Goal: Transaction & Acquisition: Subscribe to service/newsletter

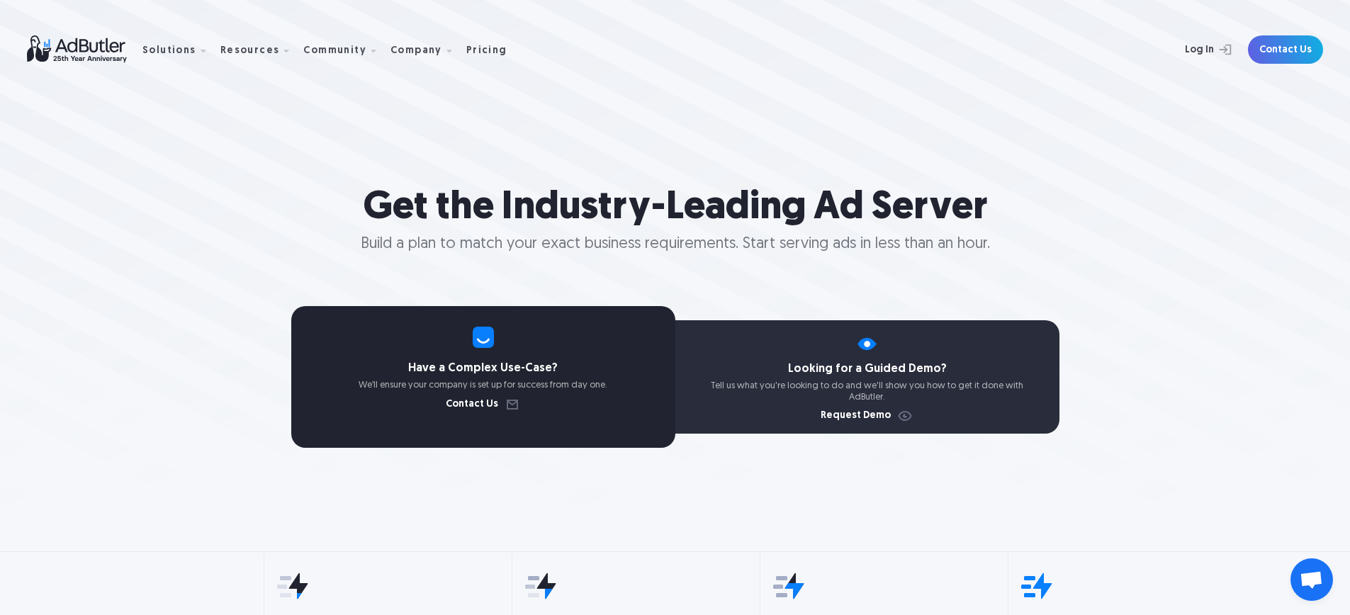
click at [473, 43] on nav "Solutions Display Ad Server Save time and increase revenue with The Ad Server. …" at bounding box center [329, 50] width 375 height 45
click at [470, 47] on div "Pricing" at bounding box center [486, 51] width 41 height 10
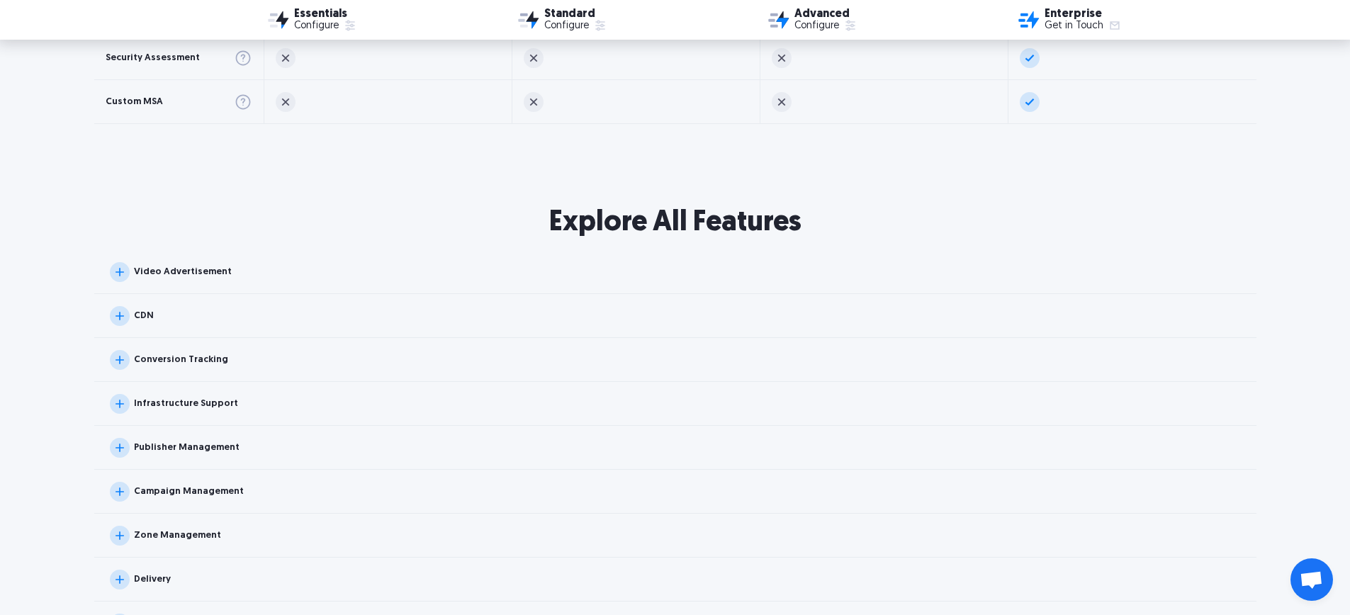
scroll to position [1255, 0]
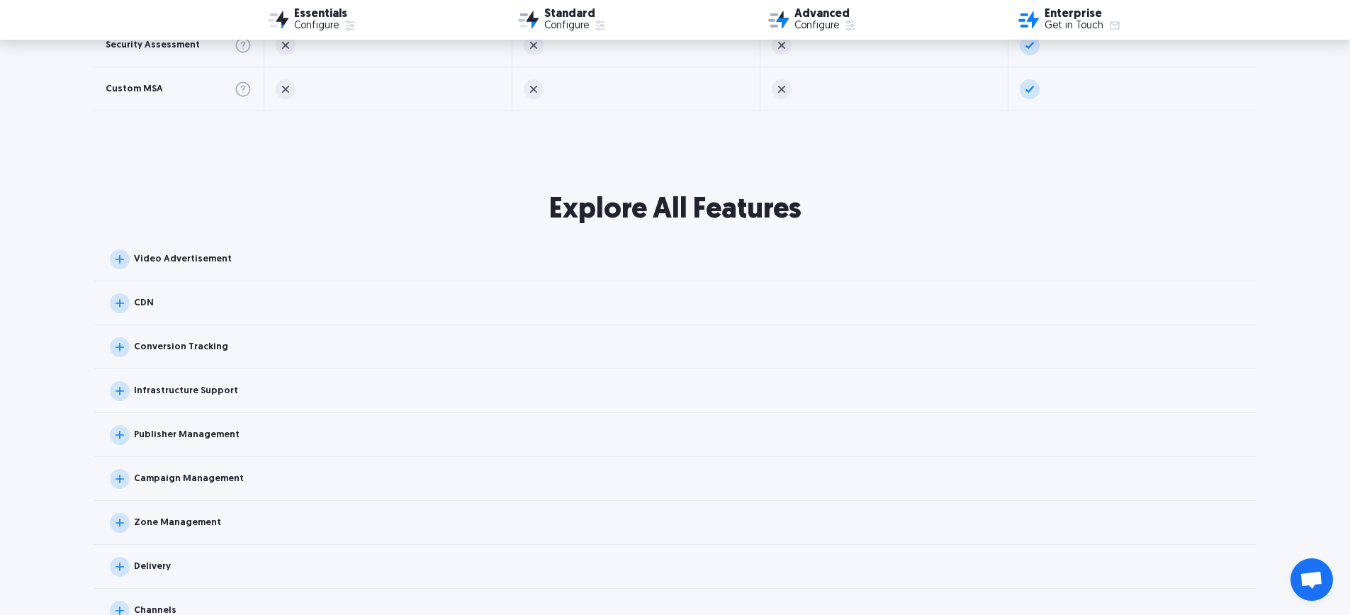
click at [220, 480] on div "Campaign Management" at bounding box center [189, 478] width 110 height 9
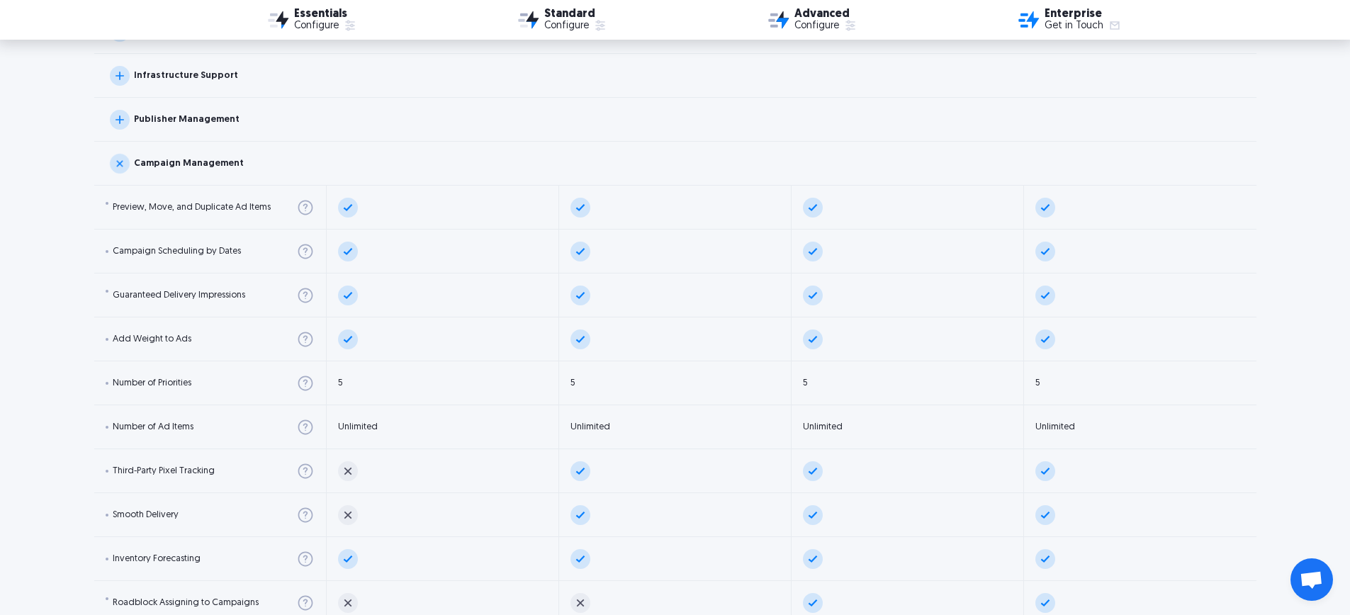
scroll to position [1551, 0]
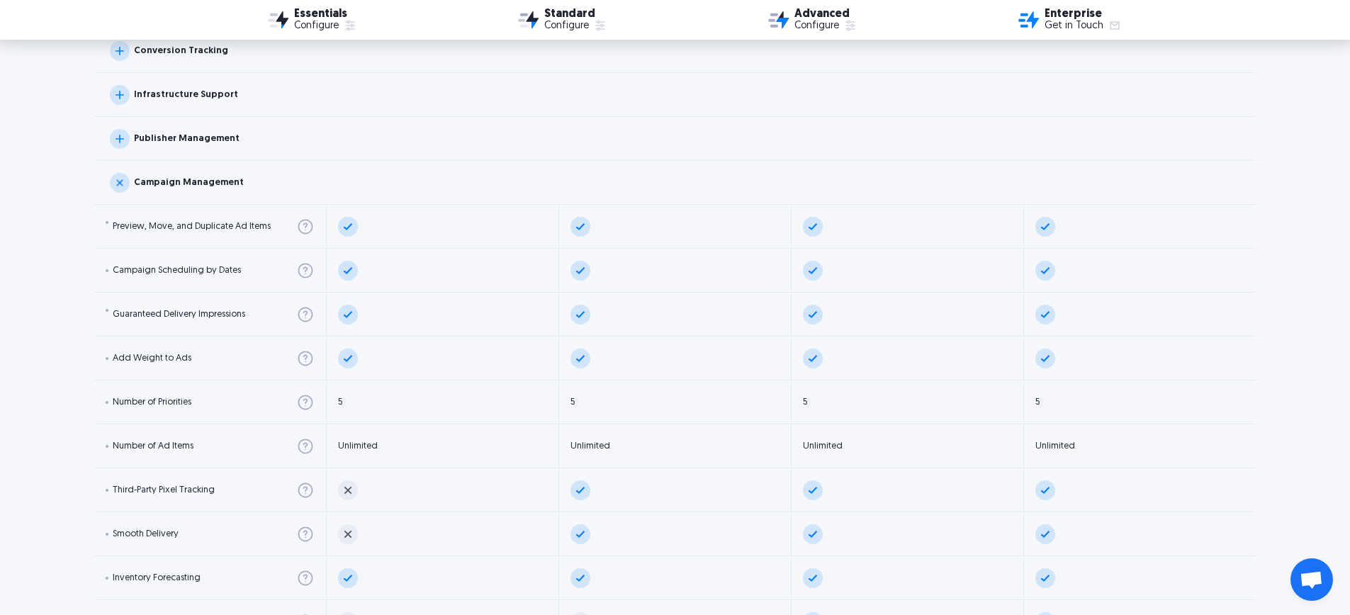
click at [174, 127] on div "Publisher Management" at bounding box center [675, 139] width 1162 height 44
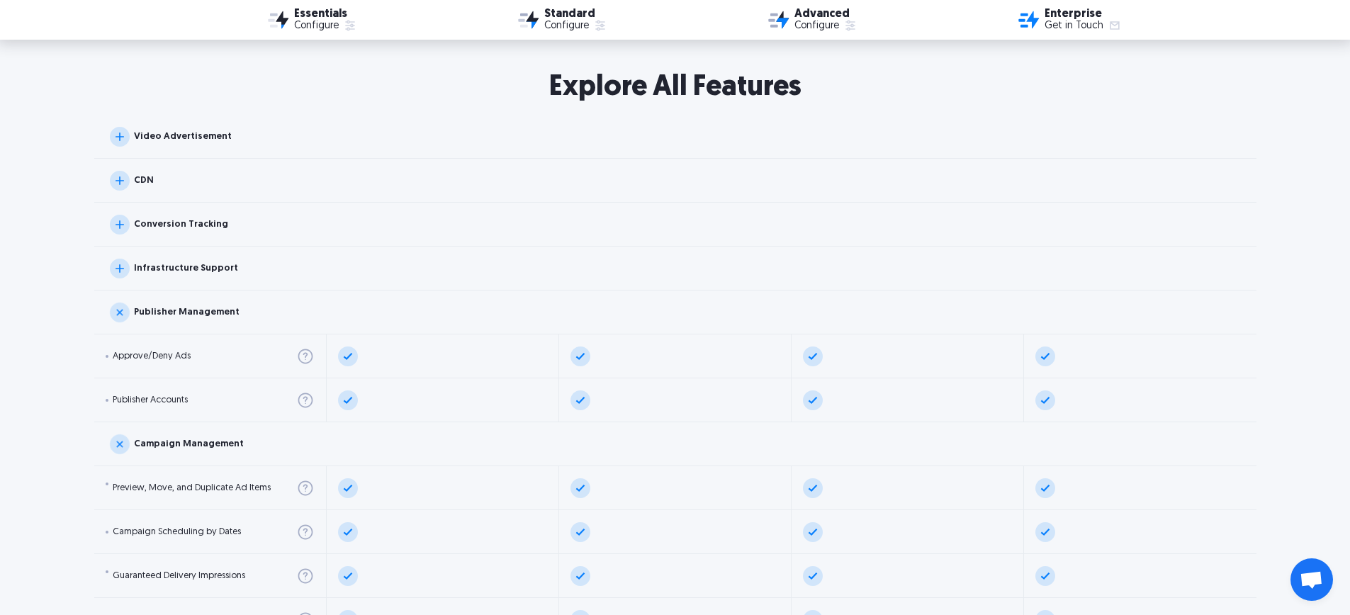
scroll to position [1304, 0]
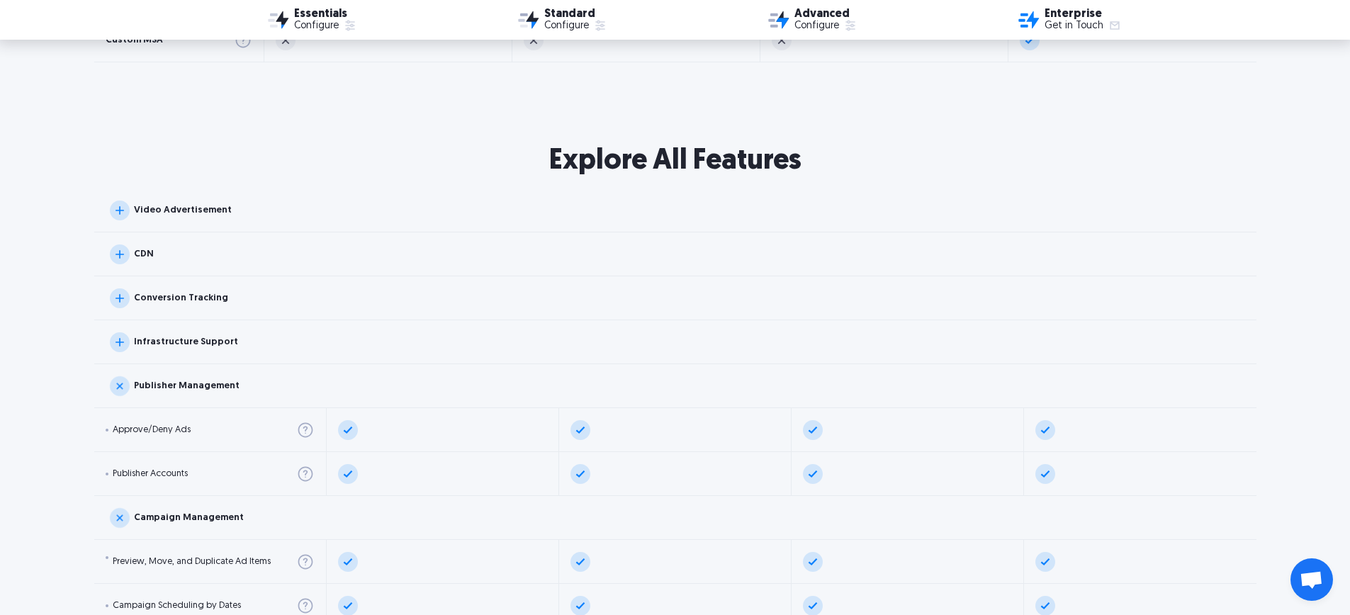
click at [177, 298] on div "Conversion Tracking" at bounding box center [181, 297] width 94 height 9
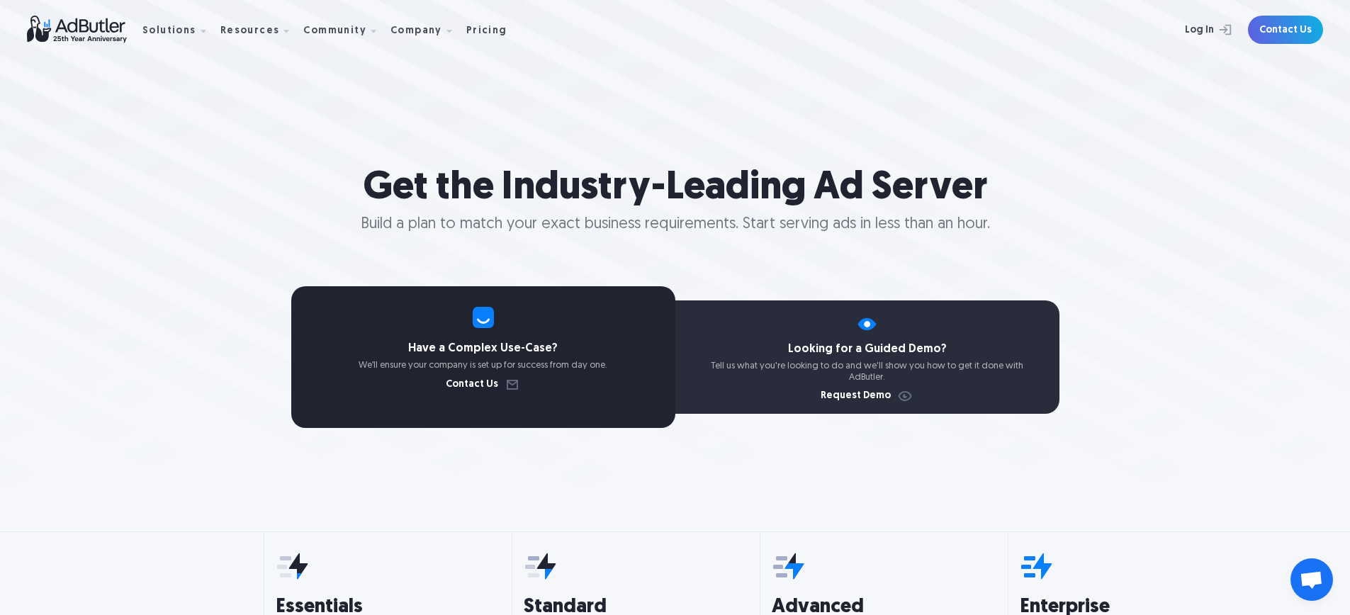
scroll to position [0, 0]
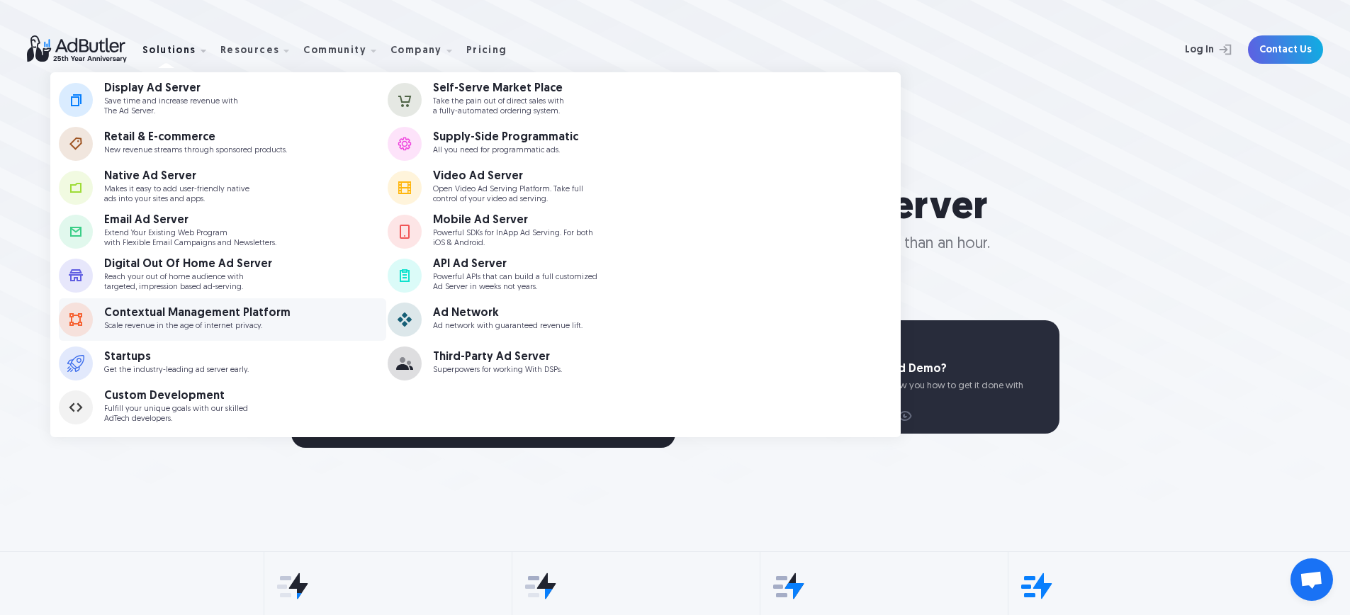
click at [165, 330] on p "Scale revenue in the age of internet privacy." at bounding box center [197, 326] width 186 height 9
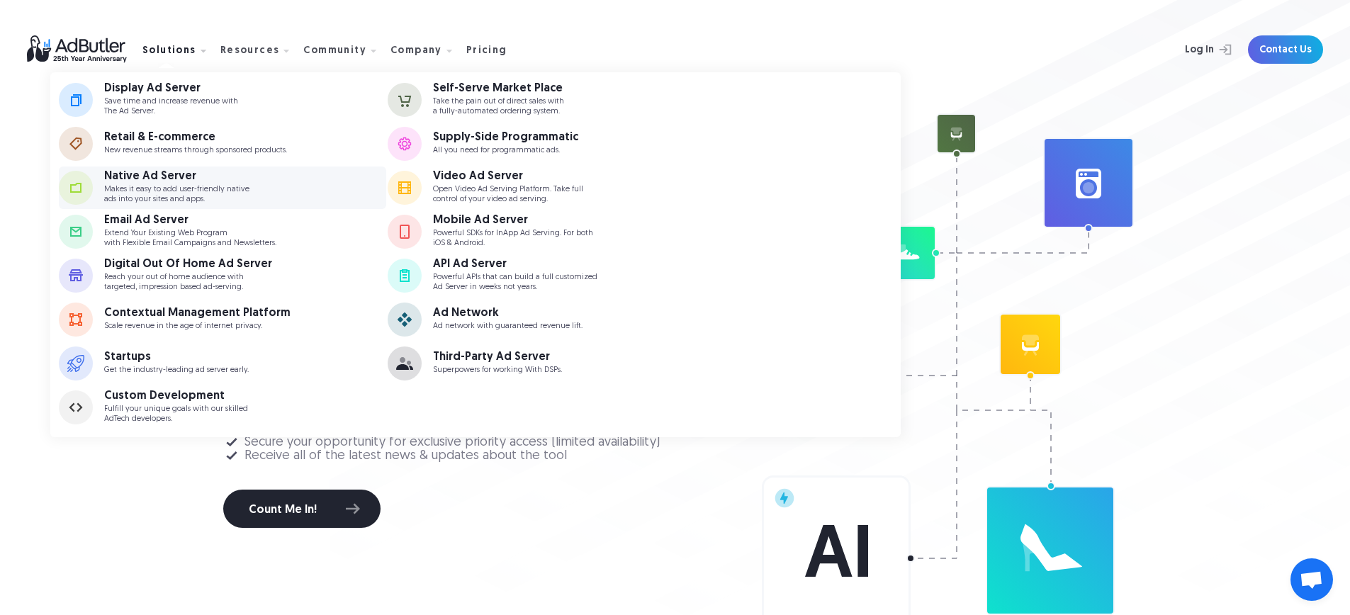
click at [177, 183] on div "Native Ad Server Makes it easy to add user-friendly native ads into your sites …" at bounding box center [195, 187] width 182 height 33
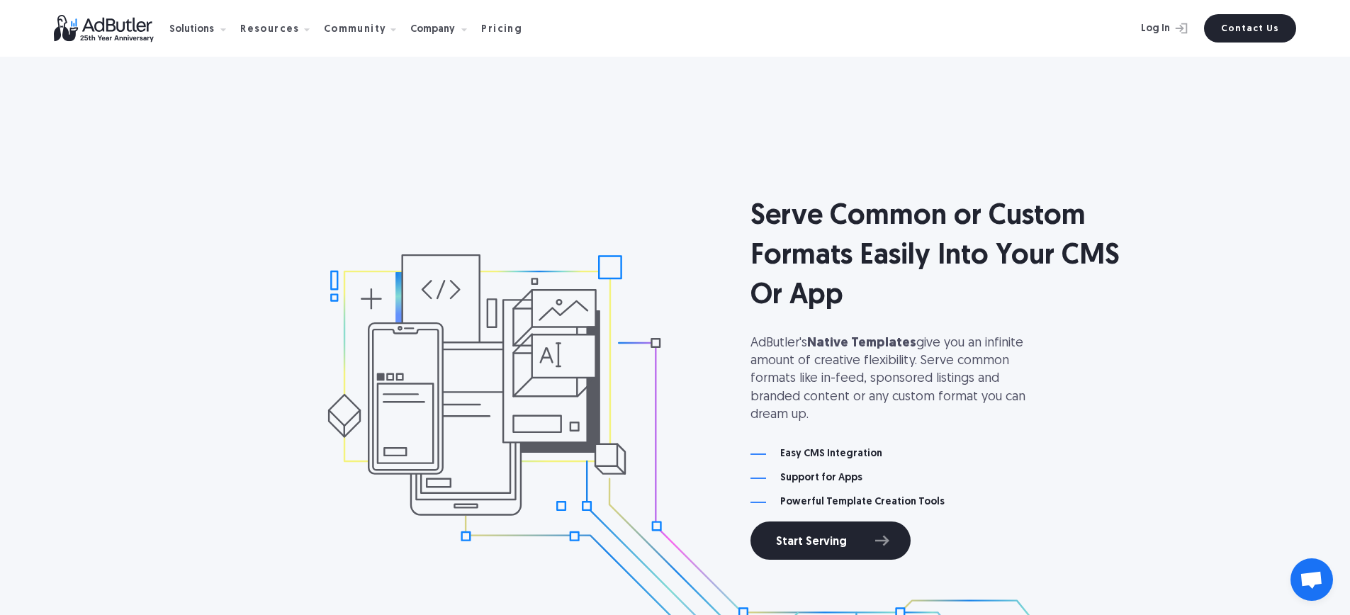
scroll to position [1245, 0]
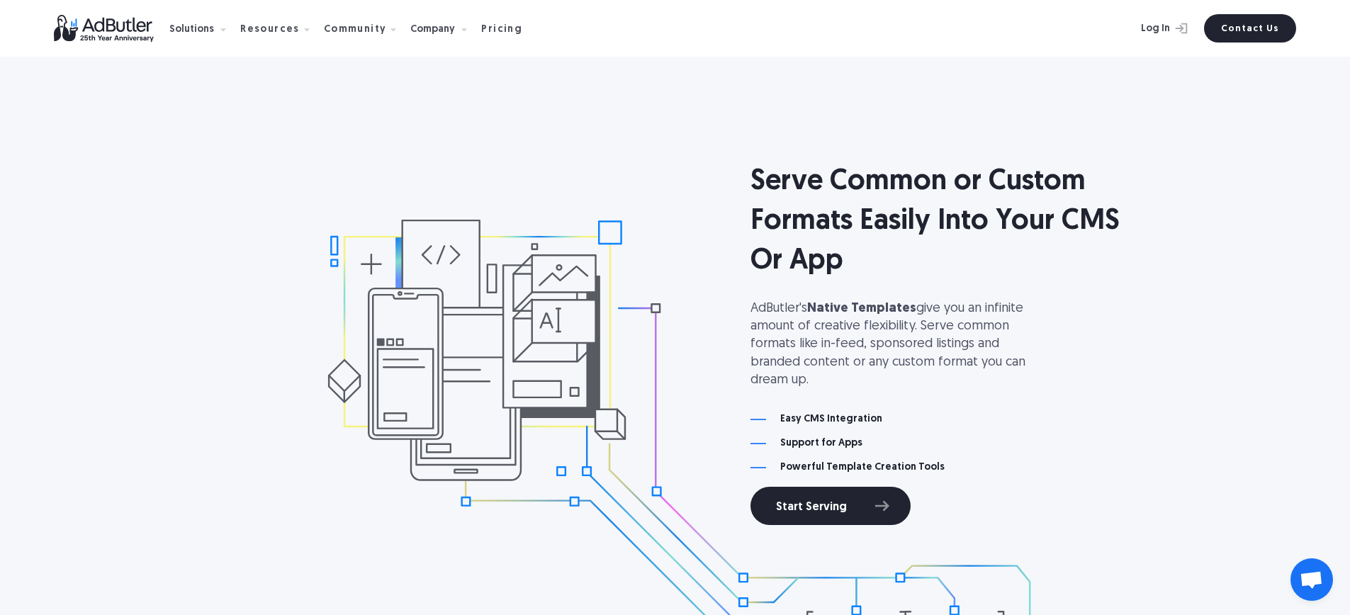
click at [833, 417] on h4 "Easy CMS Integration" at bounding box center [831, 419] width 102 height 10
click at [832, 417] on h4 "Easy CMS Integration" at bounding box center [831, 419] width 102 height 10
click at [835, 417] on h4 "Easy CMS Integration" at bounding box center [831, 419] width 102 height 10
click at [840, 507] on link "Start Serving" at bounding box center [830, 506] width 160 height 38
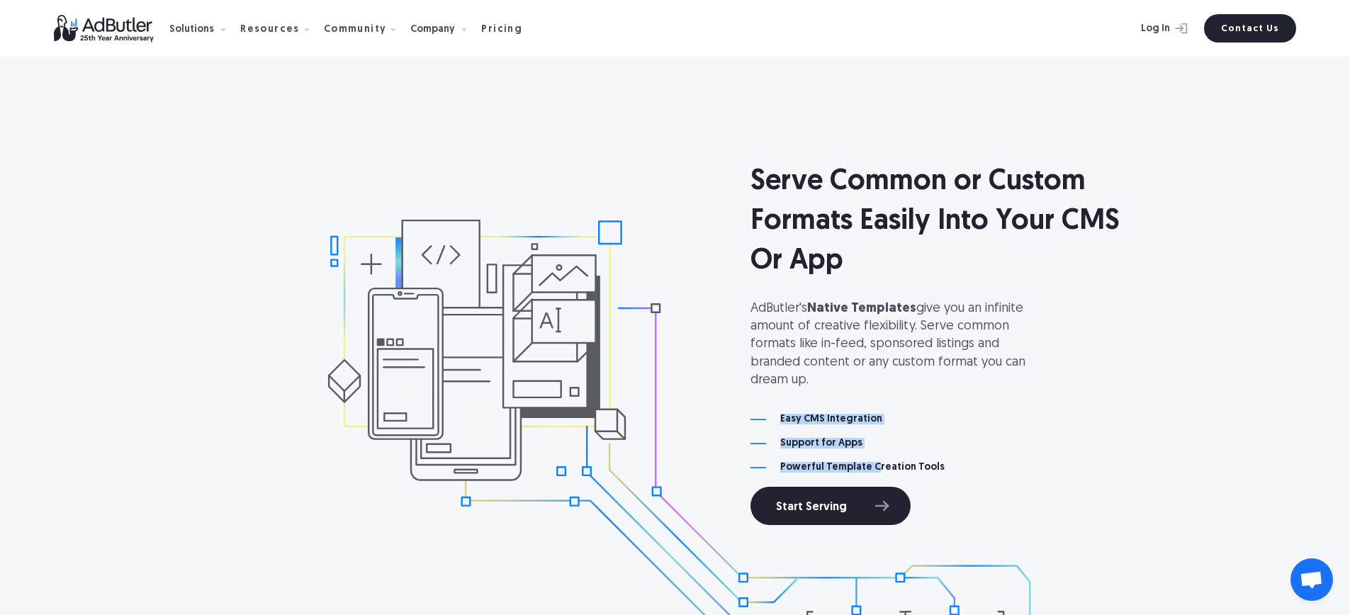
drag, startPoint x: 780, startPoint y: 422, endPoint x: 894, endPoint y: 464, distance: 121.7
click at [873, 473] on div "Serve Common or Custom Formats Easily Into Your CMS Or App AdButler's Native Te…" at bounding box center [945, 343] width 390 height 363
click at [989, 449] on div "Serve Common or Custom Formats Easily Into Your CMS Or App AdButler's Native Te…" at bounding box center [945, 343] width 390 height 363
click at [861, 349] on p "AdButler's Native Templates give you an infinite amount of creative flexibility…" at bounding box center [891, 344] width 283 height 89
click at [860, 349] on p "AdButler's Native Templates give you an infinite amount of creative flexibility…" at bounding box center [891, 344] width 283 height 89
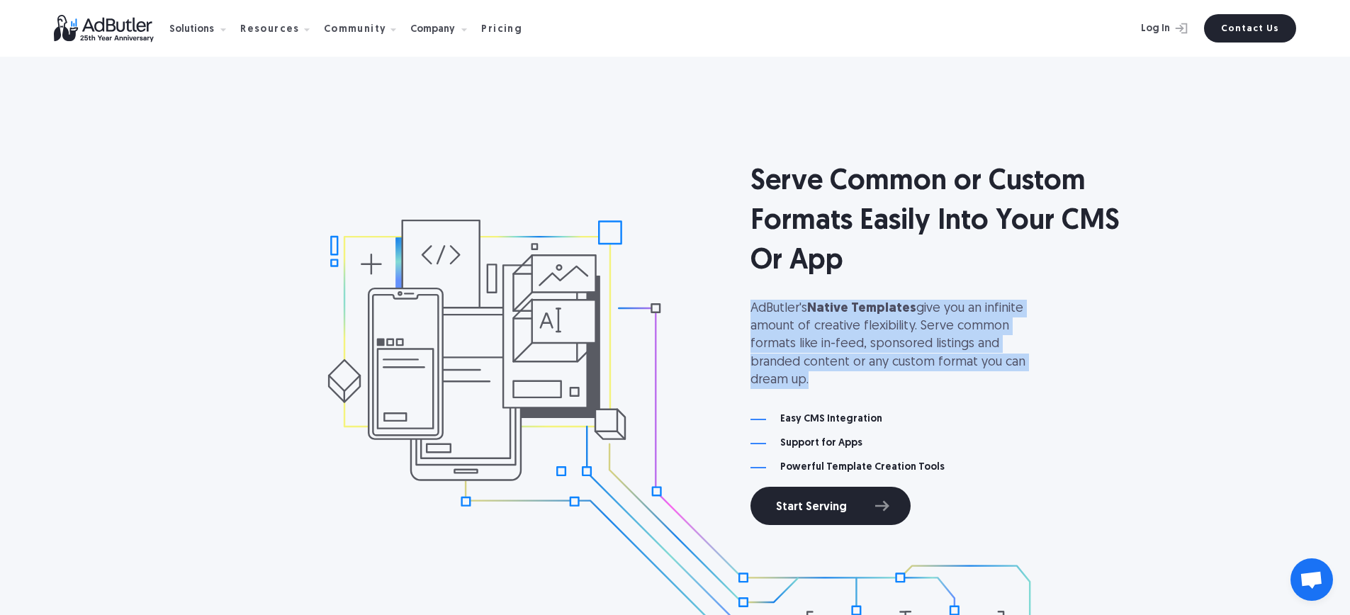
click at [860, 349] on p "AdButler's Native Templates give you an infinite amount of creative flexibility…" at bounding box center [891, 344] width 283 height 89
click at [860, 351] on p "AdButler's Native Templates give you an infinite amount of creative flexibility…" at bounding box center [891, 344] width 283 height 89
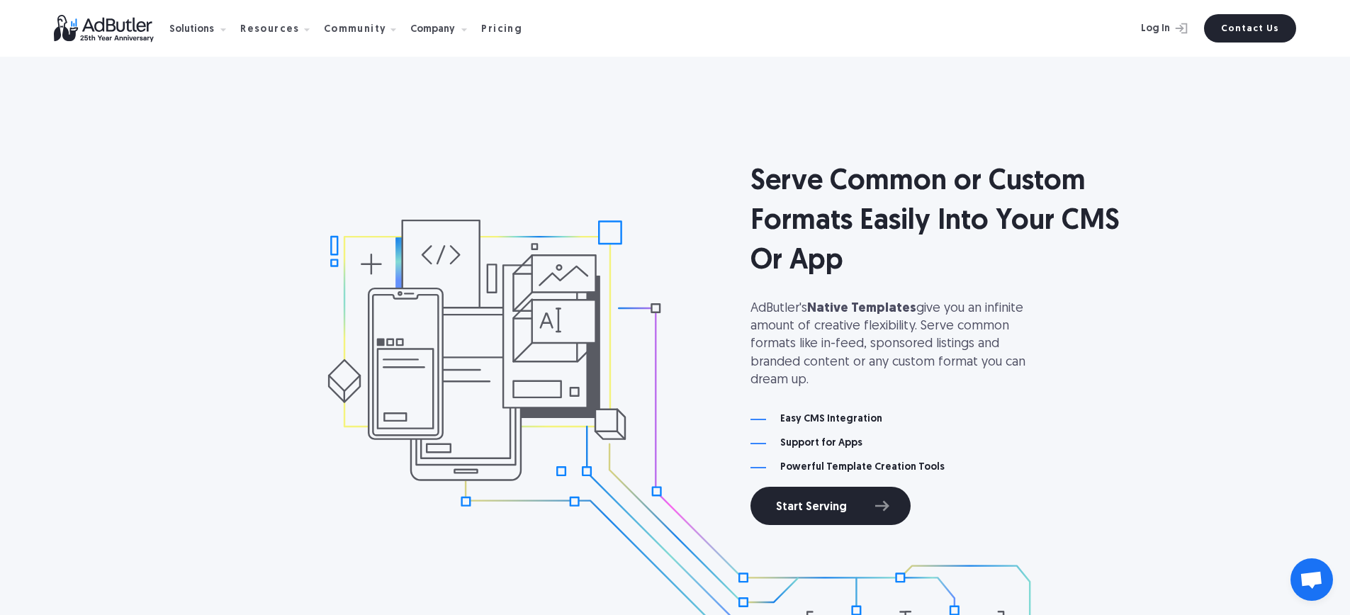
click at [857, 449] on div "Serve Common or Custom Formats Easily Into Your CMS Or App AdButler's Native Te…" at bounding box center [945, 343] width 390 height 363
drag, startPoint x: 776, startPoint y: 419, endPoint x: 908, endPoint y: 429, distance: 132.8
click at [908, 429] on div "Serve Common or Custom Formats Easily Into Your CMS Or App AdButler's Native Te…" at bounding box center [945, 343] width 390 height 363
click at [891, 332] on p "AdButler's Native Templates give you an infinite amount of creative flexibility…" at bounding box center [891, 344] width 283 height 89
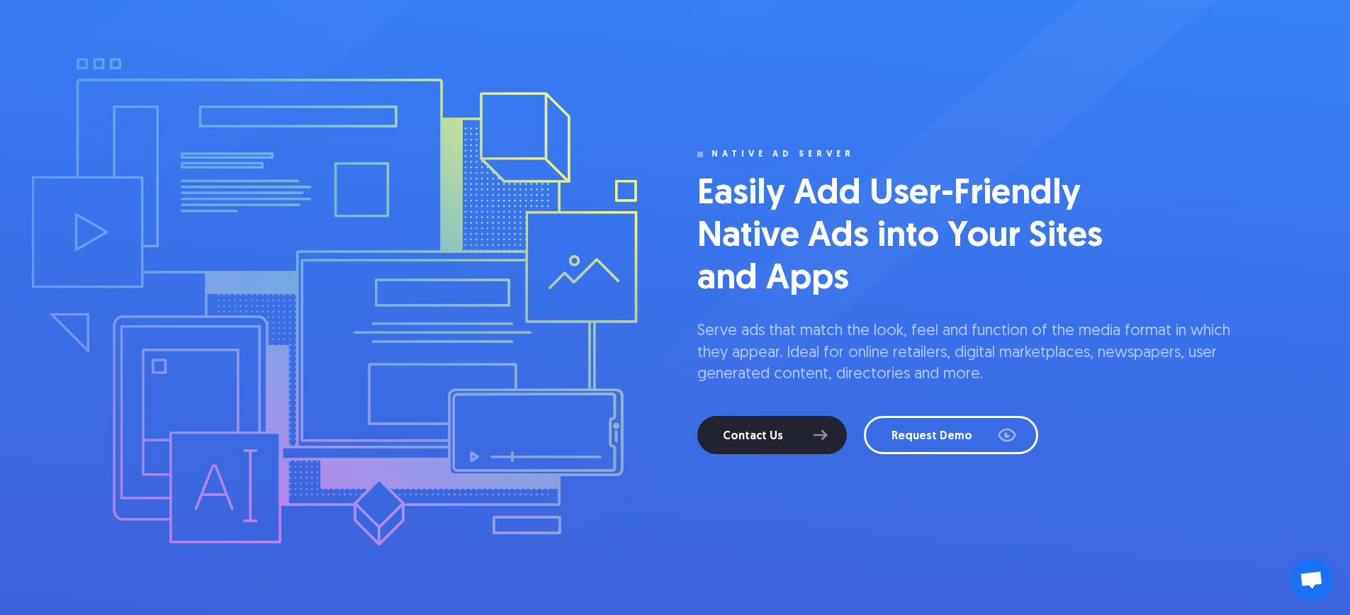
scroll to position [0, 0]
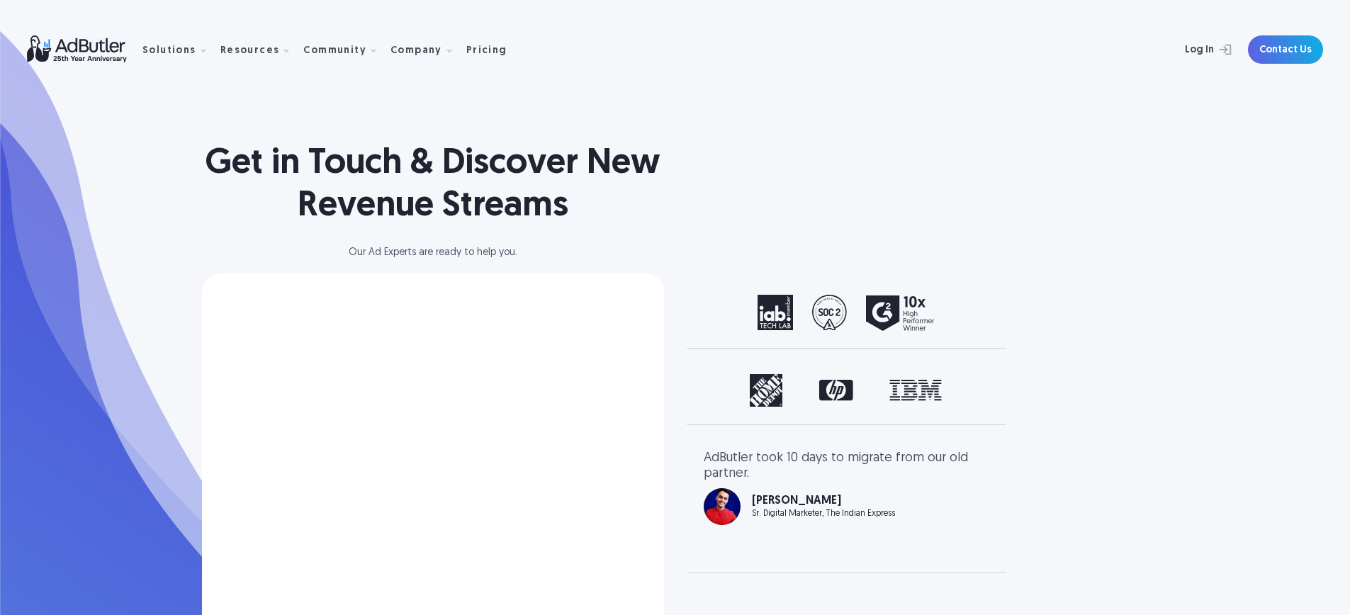
select select "[GEOGRAPHIC_DATA]"
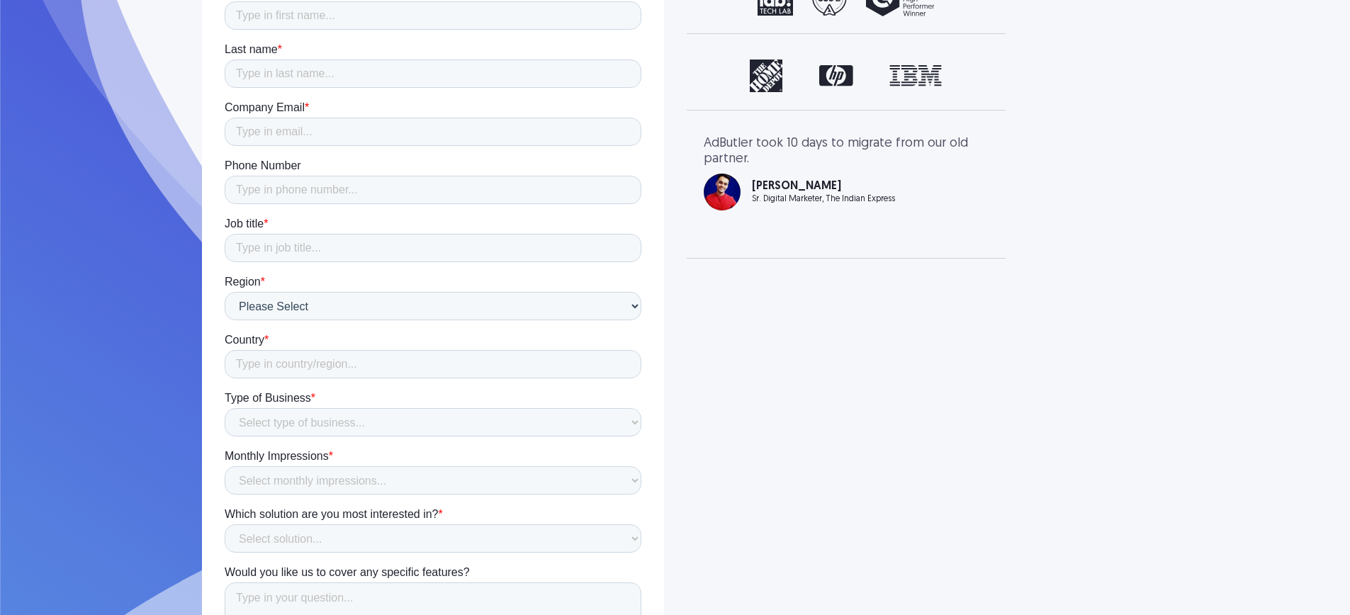
scroll to position [434, 0]
